Goal: Task Accomplishment & Management: Manage account settings

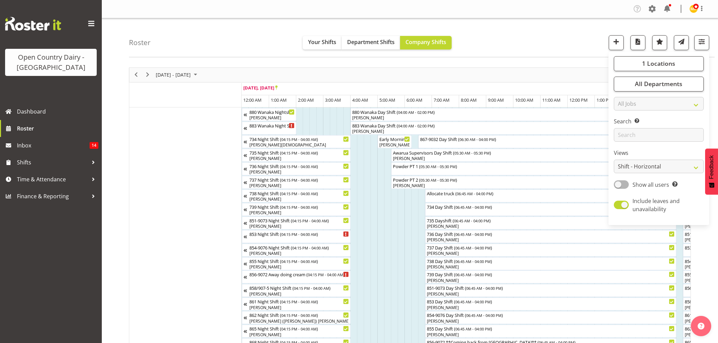
scroll to position [446, 0]
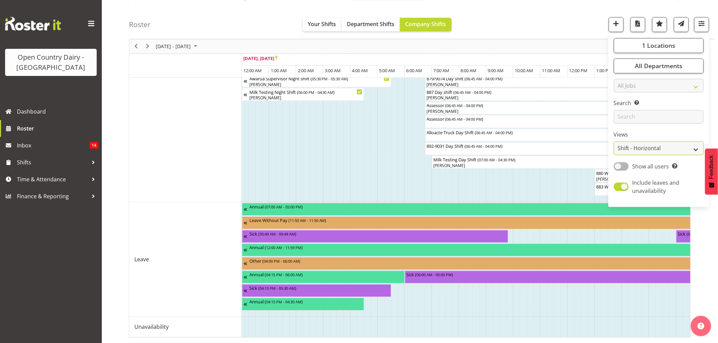
click at [696, 147] on select "Staff Role Shift - Horizontal Shift - Vertical Staff - Location" at bounding box center [659, 149] width 90 height 14
select select "staff"
click at [614, 155] on select "Staff Role Shift - Horizontal Shift - Vertical Staff - Location" at bounding box center [659, 149] width 90 height 14
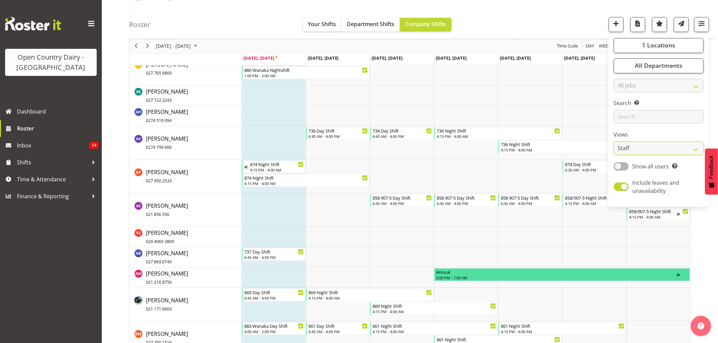
scroll to position [603, 0]
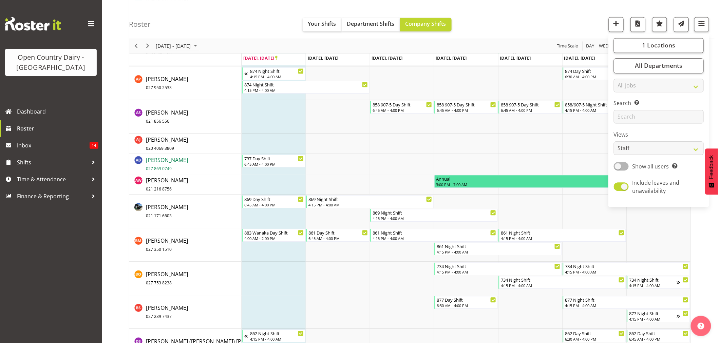
click at [159, 167] on span "027 869 0749" at bounding box center [159, 169] width 26 height 6
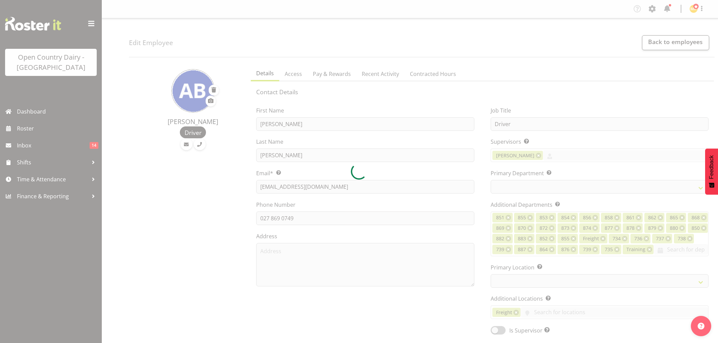
select select "TimelineWeek"
select select
select select "903"
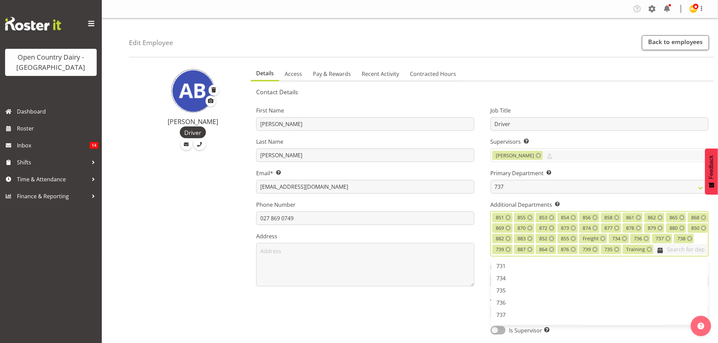
click at [654, 255] on input "text" at bounding box center [681, 249] width 55 height 11
click at [504, 301] on span "868" at bounding box center [500, 296] width 9 height 7
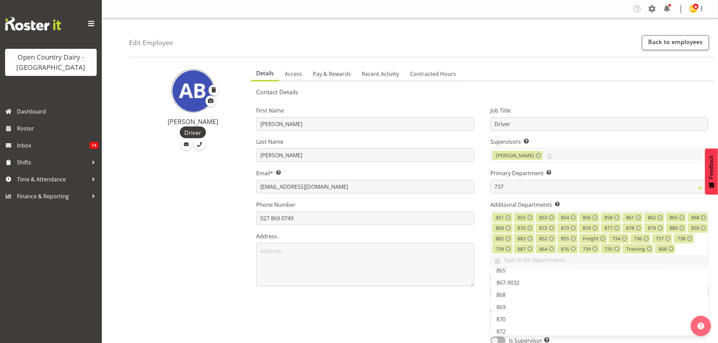
click at [418, 91] on h5 "Contact Details" at bounding box center [482, 91] width 452 height 7
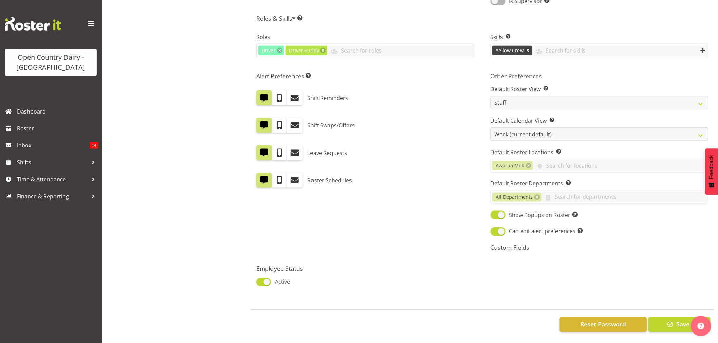
scroll to position [345, 0]
click at [676, 320] on span "Save" at bounding box center [682, 324] width 13 height 9
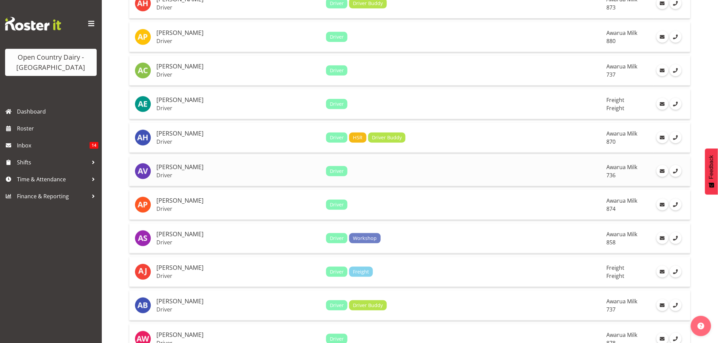
scroll to position [226, 0]
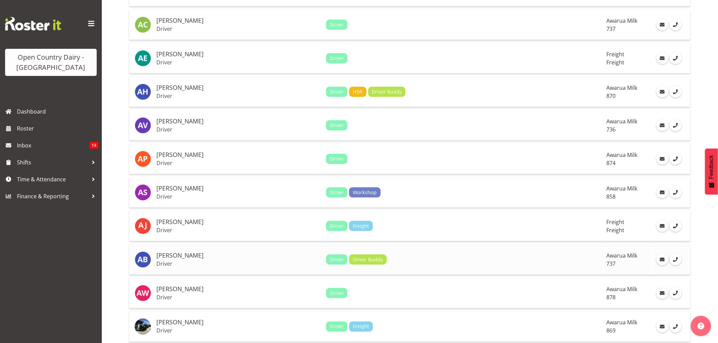
click at [176, 257] on h5 "[PERSON_NAME]" at bounding box center [238, 255] width 164 height 7
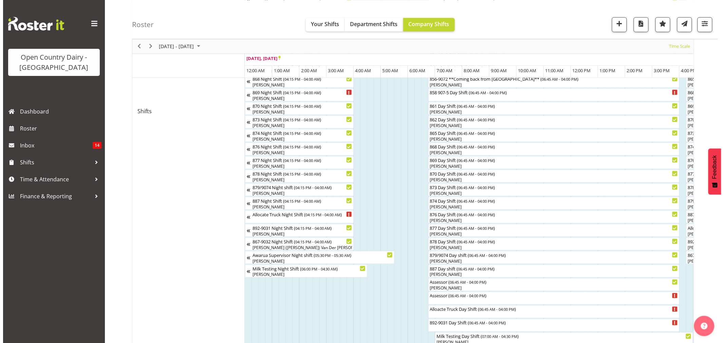
scroll to position [0, 762]
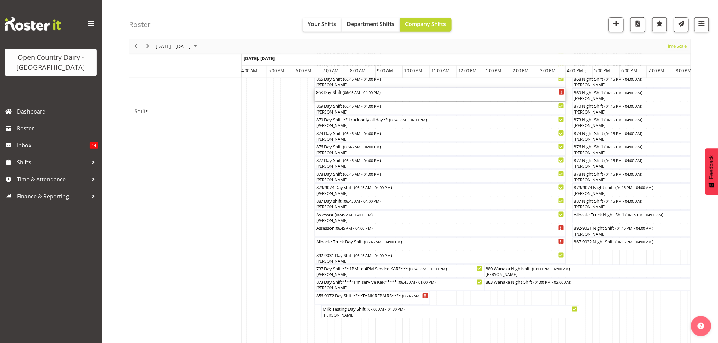
click at [331, 96] on div "868 Day Shift ( 06:45 AM - 04:00 PM )" at bounding box center [440, 95] width 248 height 13
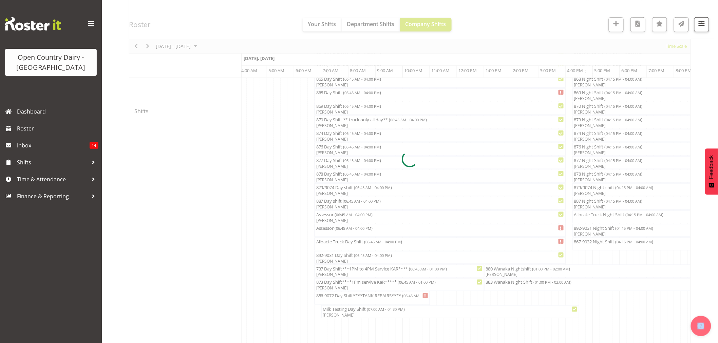
click at [331, 96] on div at bounding box center [410, 159] width 562 height 711
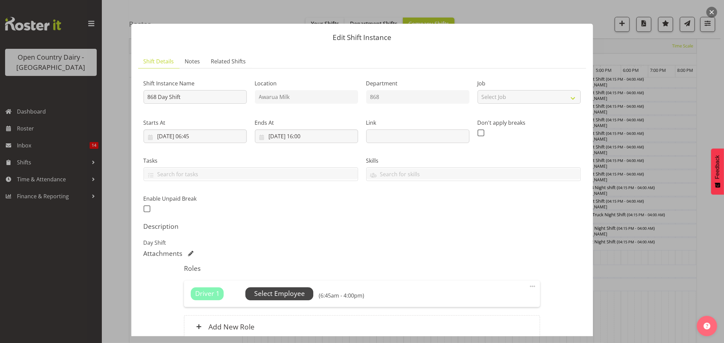
click at [283, 295] on span "Select Employee" at bounding box center [279, 294] width 51 height 10
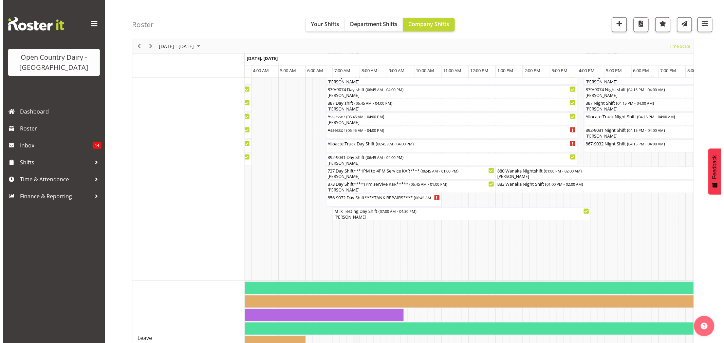
scroll to position [220, 0]
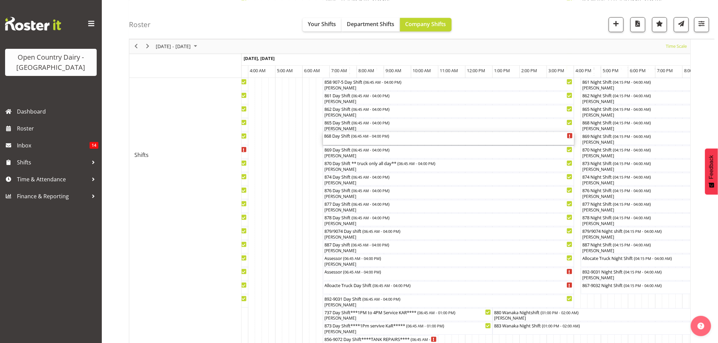
click at [345, 137] on div "868 Day Shift ( 06:45 AM - 04:00 PM )" at bounding box center [448, 135] width 248 height 7
click at [0, 0] on div at bounding box center [0, 0] width 0 height 0
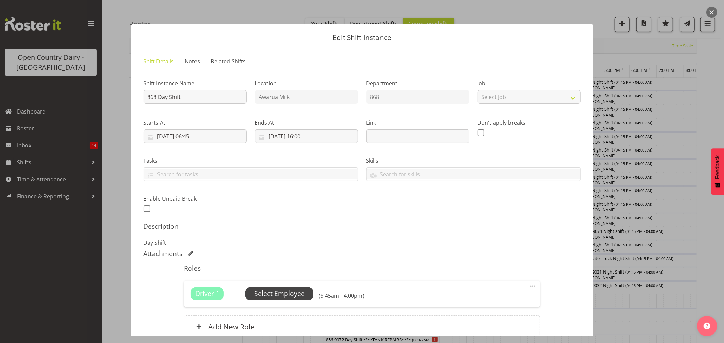
click at [274, 291] on span "Select Employee" at bounding box center [279, 294] width 51 height 10
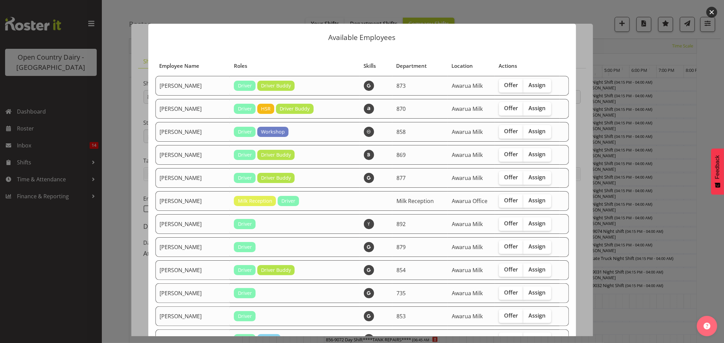
click at [622, 37] on div at bounding box center [362, 171] width 724 height 343
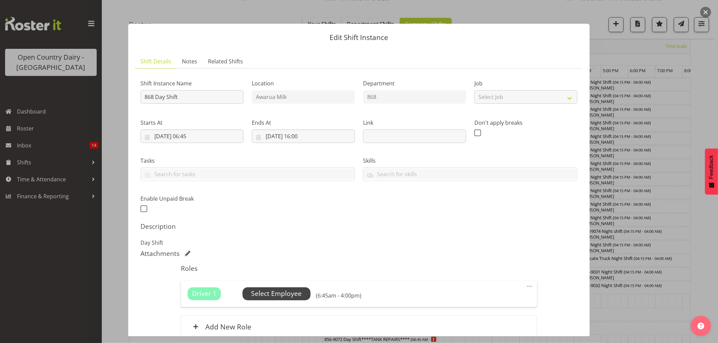
click at [271, 295] on span "Select Employee" at bounding box center [276, 294] width 51 height 10
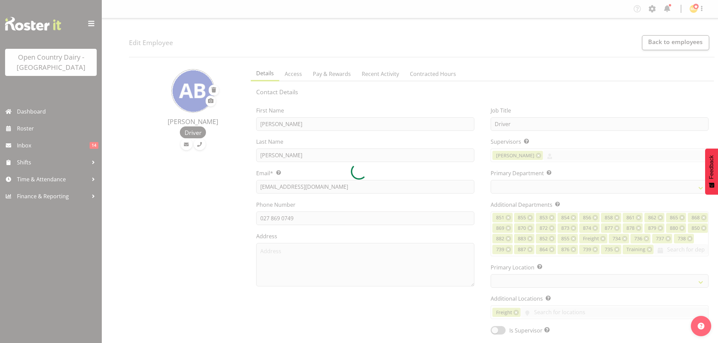
select select "TimelineWeek"
select select
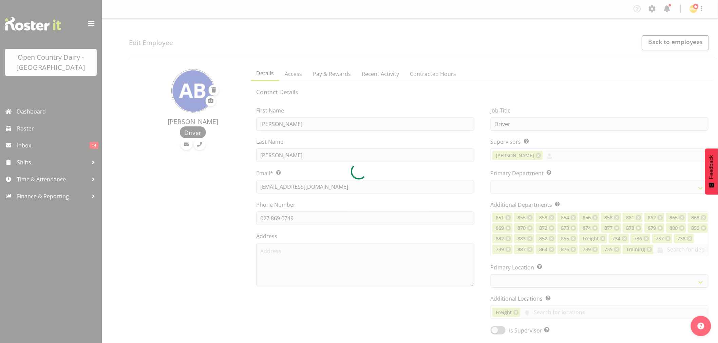
click at [505, 257] on div at bounding box center [359, 171] width 718 height 343
select select "903"
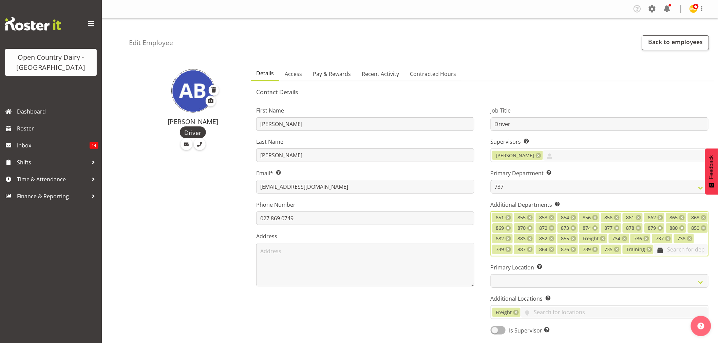
click at [654, 255] on input "text" at bounding box center [681, 249] width 55 height 11
click at [503, 301] on span "868" at bounding box center [500, 296] width 9 height 7
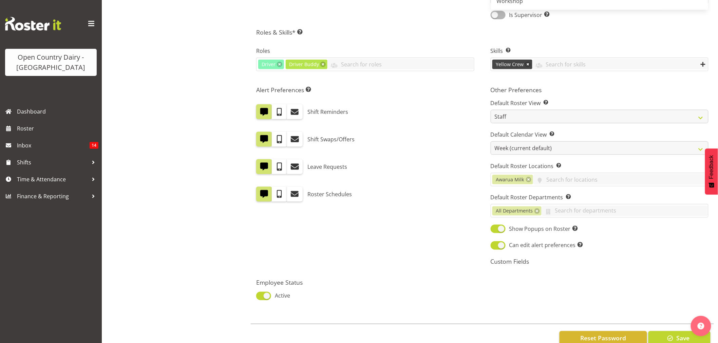
scroll to position [345, 0]
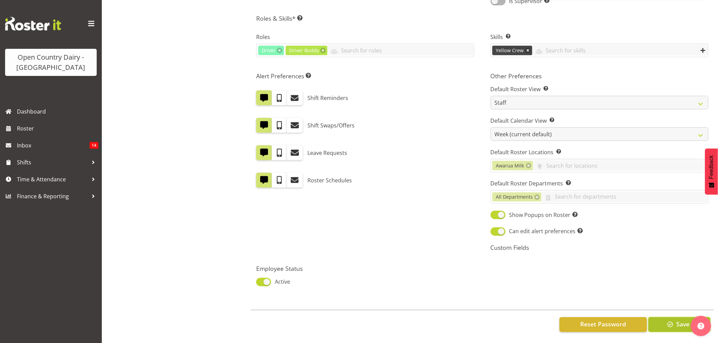
click at [672, 320] on span "button" at bounding box center [670, 324] width 9 height 9
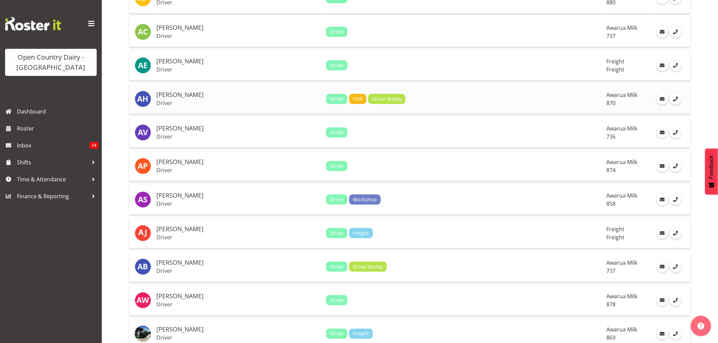
scroll to position [226, 0]
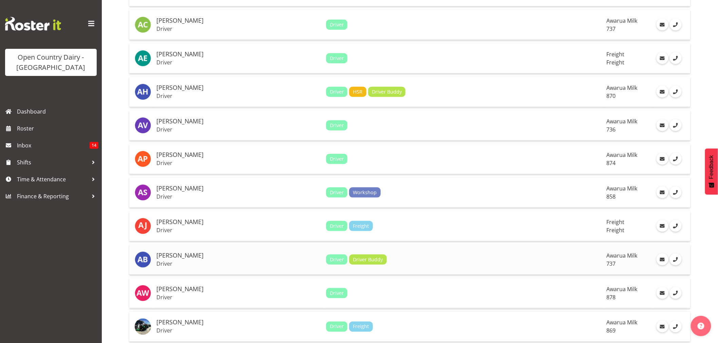
click at [180, 257] on h5 "[PERSON_NAME]" at bounding box center [238, 255] width 164 height 7
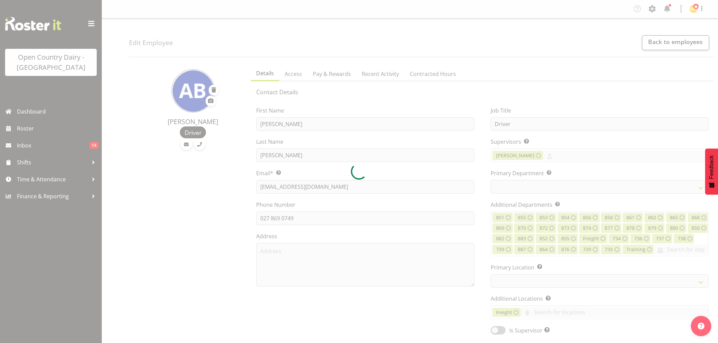
select select "TimelineWeek"
select select
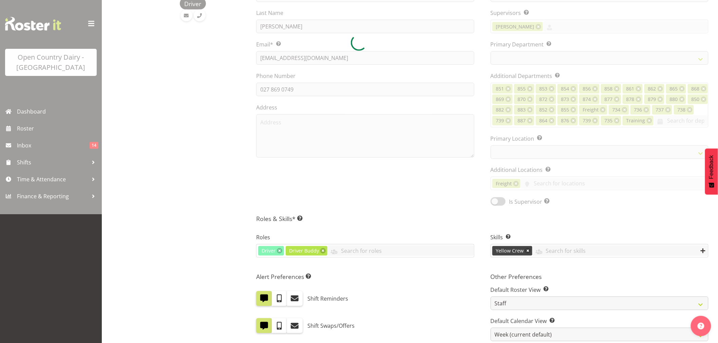
scroll to position [151, 0]
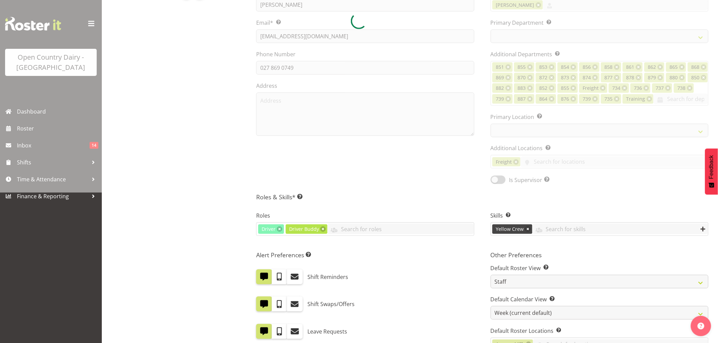
select select "903"
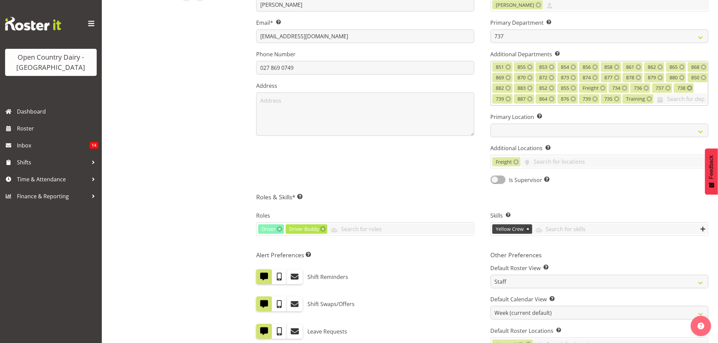
click at [687, 91] on link at bounding box center [689, 88] width 5 height 5
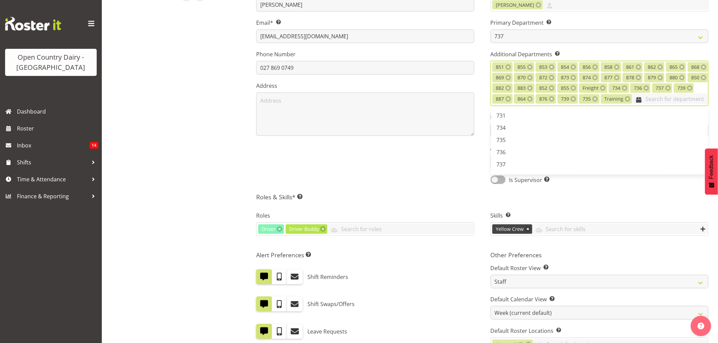
click at [632, 104] on input "text" at bounding box center [670, 99] width 76 height 11
type input "868"
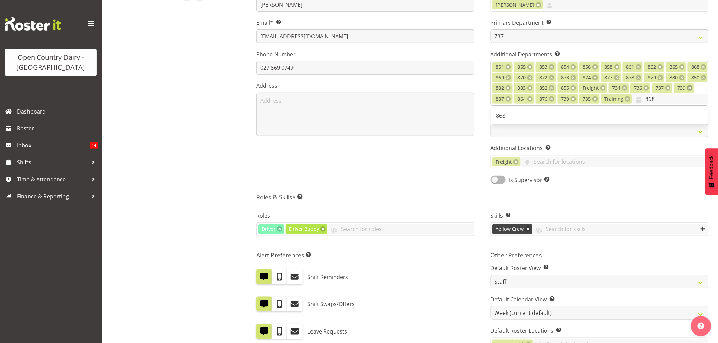
click at [687, 91] on link at bounding box center [689, 88] width 5 height 5
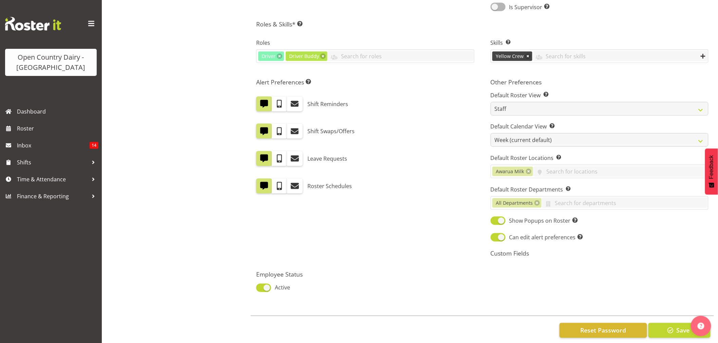
scroll to position [335, 0]
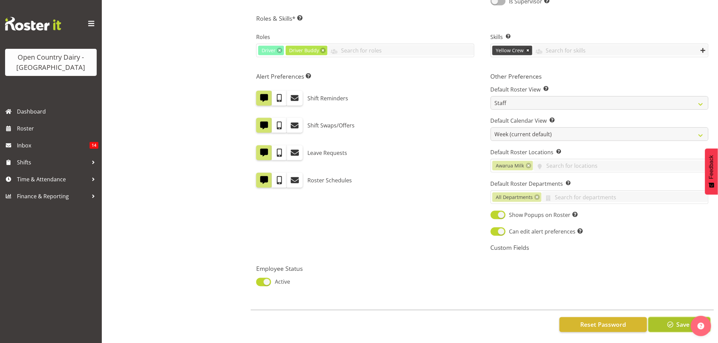
click at [674, 325] on button "Save" at bounding box center [679, 325] width 62 height 15
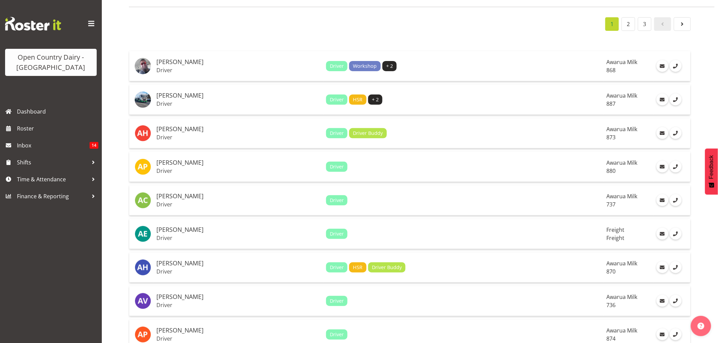
scroll to position [188, 0]
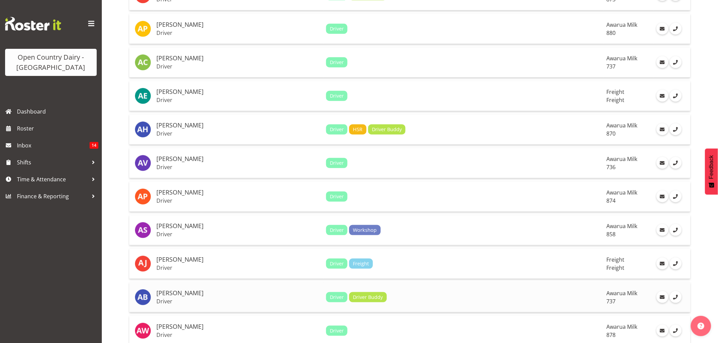
click at [161, 301] on p "Driver" at bounding box center [238, 301] width 164 height 7
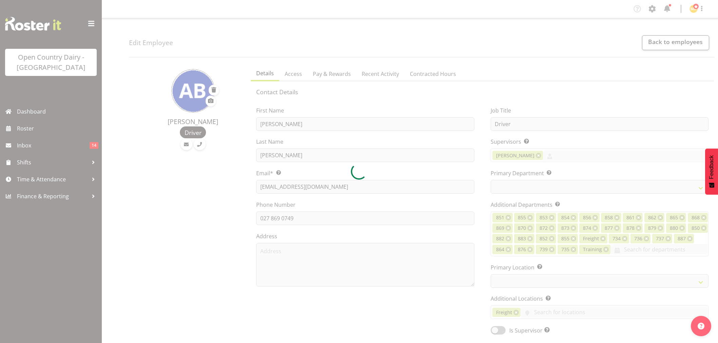
select select "TimelineWeek"
select select
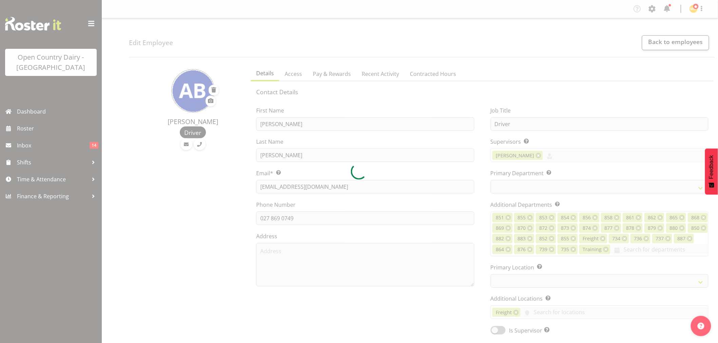
select select "903"
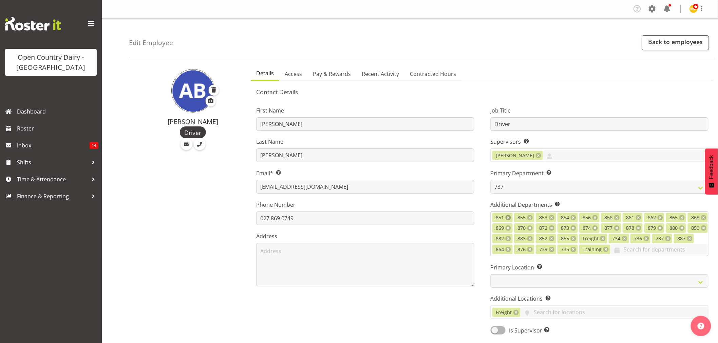
click at [508, 215] on link at bounding box center [508, 217] width 5 height 5
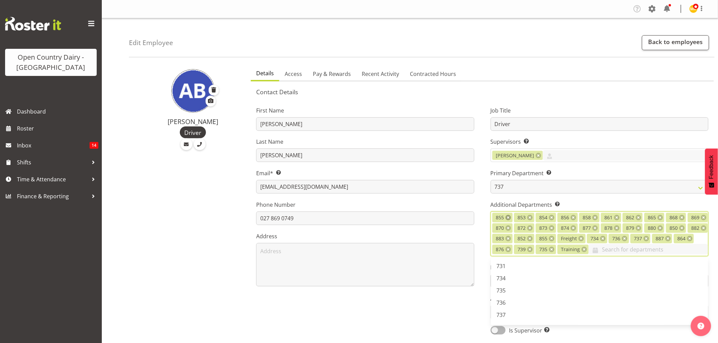
click at [508, 216] on link at bounding box center [508, 217] width 5 height 5
click at [501, 294] on span "868" at bounding box center [500, 296] width 9 height 7
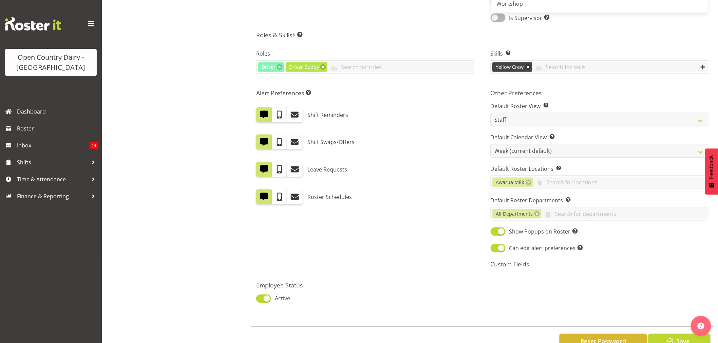
scroll to position [335, 0]
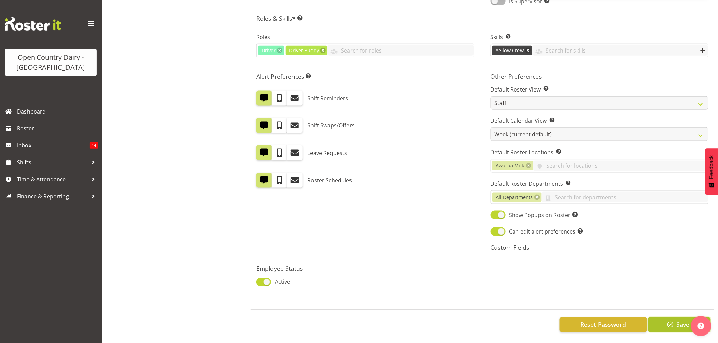
click at [676, 318] on button "Save" at bounding box center [679, 325] width 62 height 15
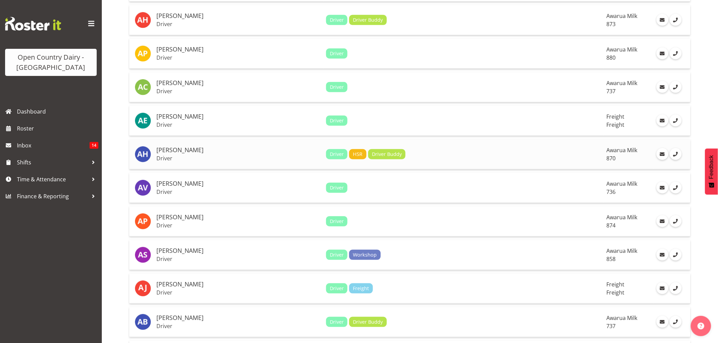
scroll to position [188, 0]
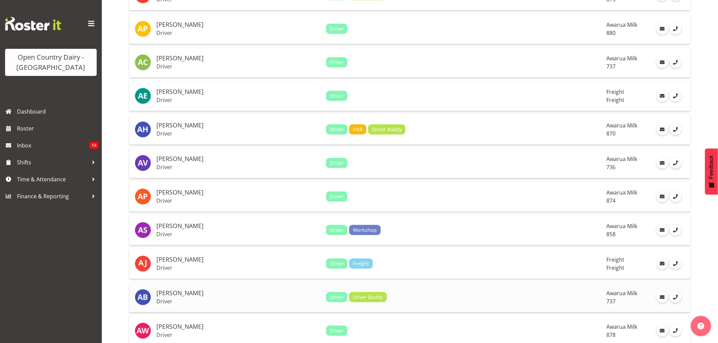
click at [170, 299] on p "Driver" at bounding box center [238, 301] width 164 height 7
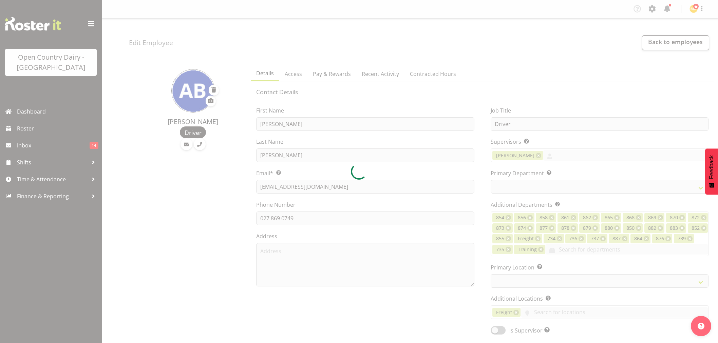
select select "TimelineWeek"
select select
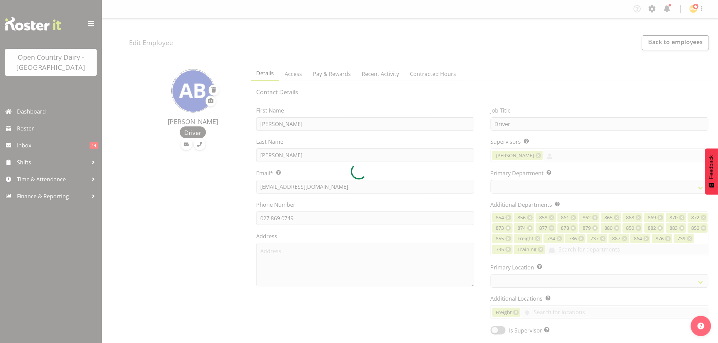
select select "903"
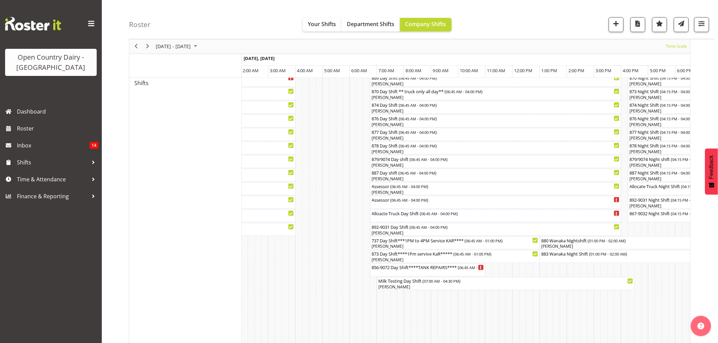
scroll to position [220, 0]
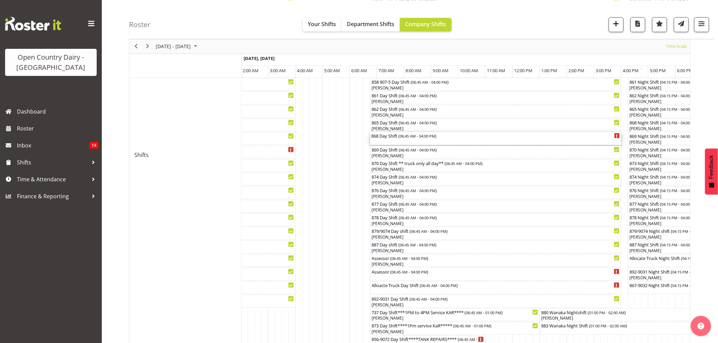
click at [385, 139] on div "868 Day Shift ( 06:45 AM - 04:00 PM )" at bounding box center [496, 138] width 248 height 13
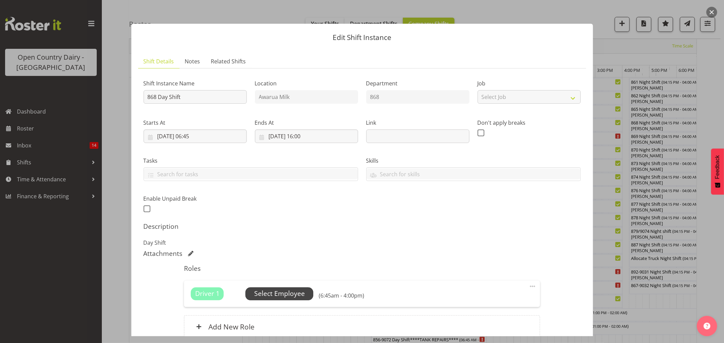
click at [294, 293] on span "Select Employee" at bounding box center [279, 294] width 51 height 10
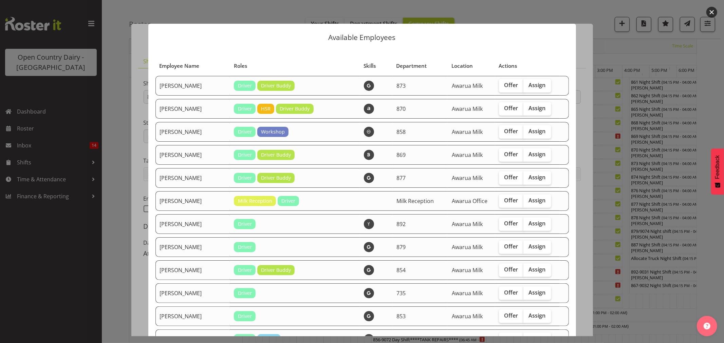
click at [618, 45] on div at bounding box center [362, 171] width 724 height 343
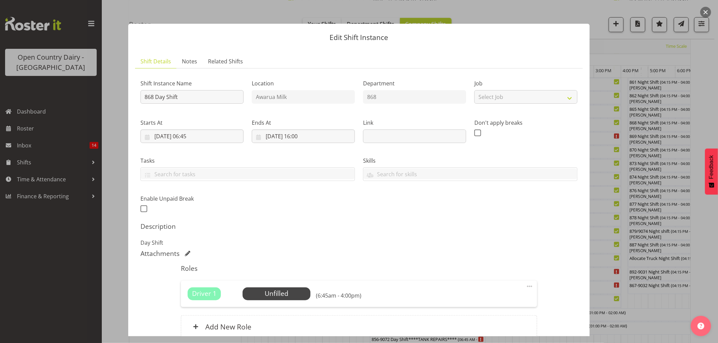
click at [609, 49] on div at bounding box center [359, 171] width 718 height 343
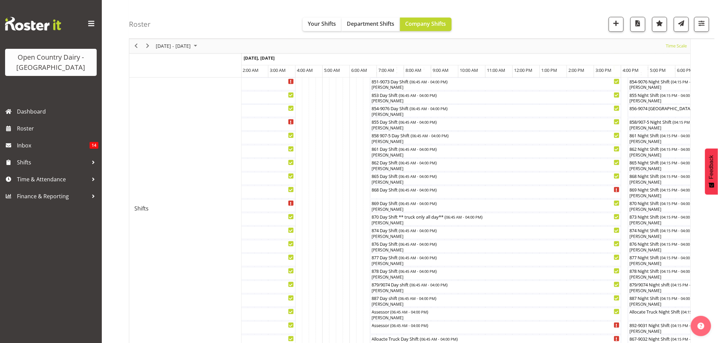
scroll to position [339, 0]
